Goal: Task Accomplishment & Management: Manage account settings

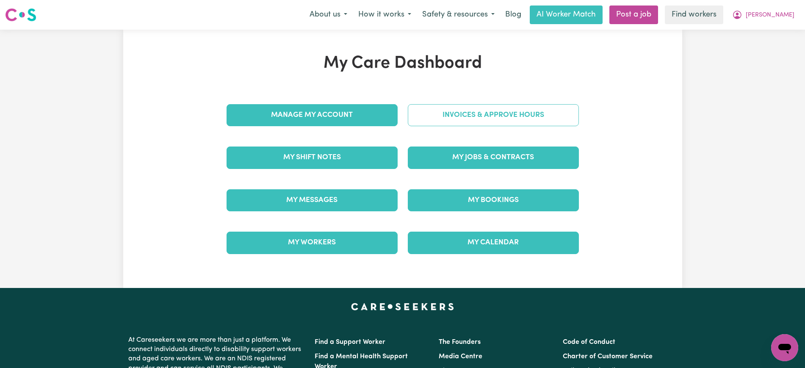
click at [464, 119] on div "Invoices & Approve Hours" at bounding box center [493, 115] width 181 height 42
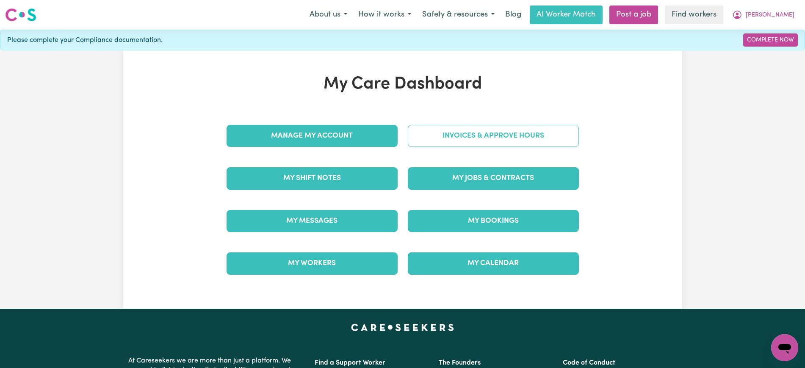
click at [555, 132] on link "Invoices & Approve Hours" at bounding box center [493, 136] width 171 height 22
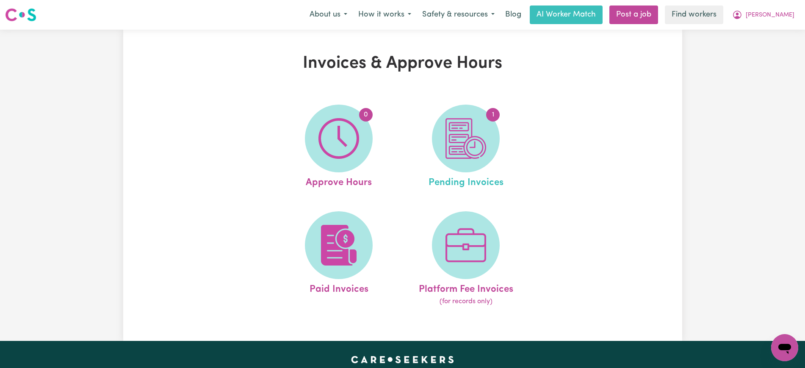
click at [429, 154] on link "1 Pending Invoices" at bounding box center [466, 148] width 122 height 86
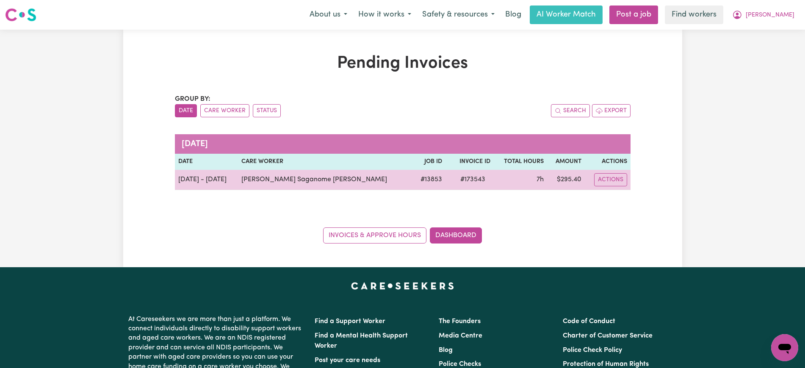
click at [455, 183] on span "# 173543" at bounding box center [472, 180] width 35 height 10
click at [455, 179] on span "# 173543" at bounding box center [472, 180] width 35 height 10
click at [455, 183] on span "# 173543" at bounding box center [472, 180] width 35 height 10
copy span "173543"
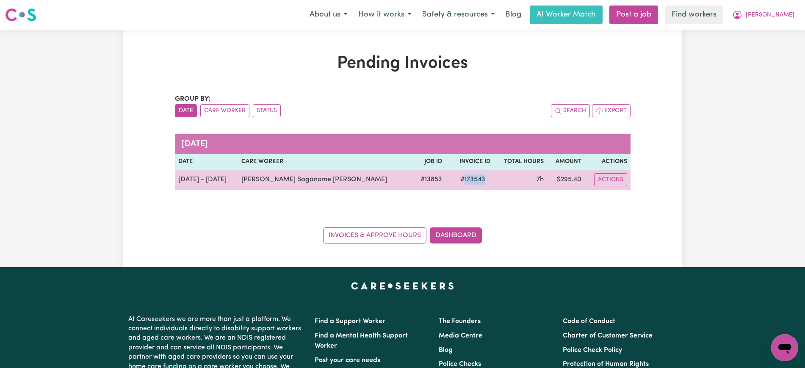
copy span "173543"
click at [458, 180] on span "# 173543" at bounding box center [472, 180] width 35 height 10
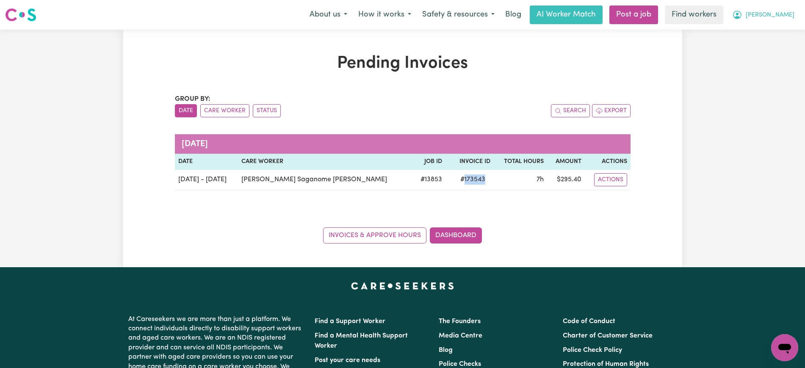
click at [742, 14] on icon "My Account" at bounding box center [737, 15] width 10 height 10
click at [764, 44] on link "Logout" at bounding box center [766, 49] width 67 height 16
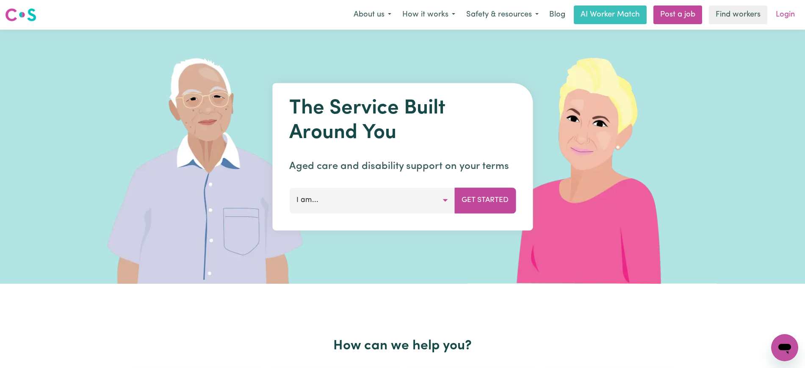
click at [781, 17] on link "Login" at bounding box center [785, 15] width 29 height 19
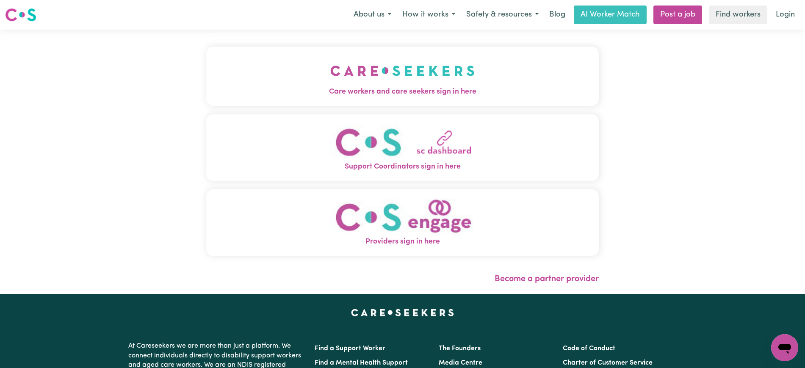
click at [372, 91] on span "Care workers and care seekers sign in here" at bounding box center [402, 91] width 393 height 11
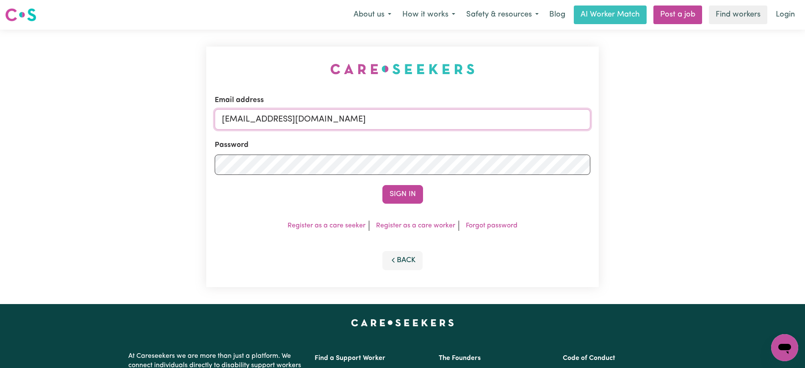
drag, startPoint x: 275, startPoint y: 119, endPoint x: 745, endPoint y: 130, distance: 470.3
click at [745, 130] on div "Email address [EMAIL_ADDRESS][DOMAIN_NAME] Password Sign In Register as a care …" at bounding box center [402, 167] width 805 height 274
type input "[EMAIL_ADDRESS][DOMAIN_NAME]"
click at [382, 185] on button "Sign In" at bounding box center [402, 194] width 41 height 19
